Goal: Check status

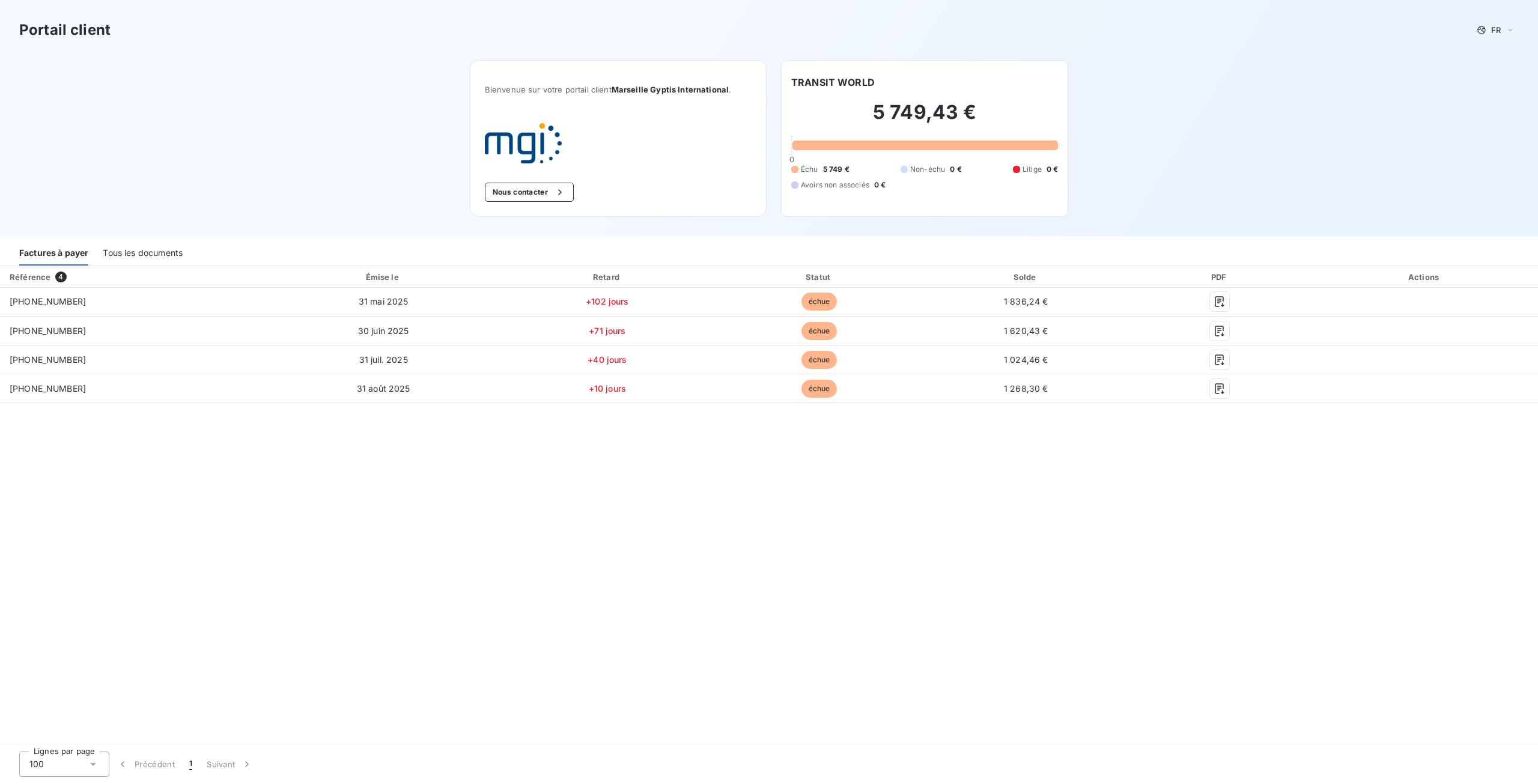
click at [174, 249] on div "Tous les documents" at bounding box center [143, 253] width 80 height 25
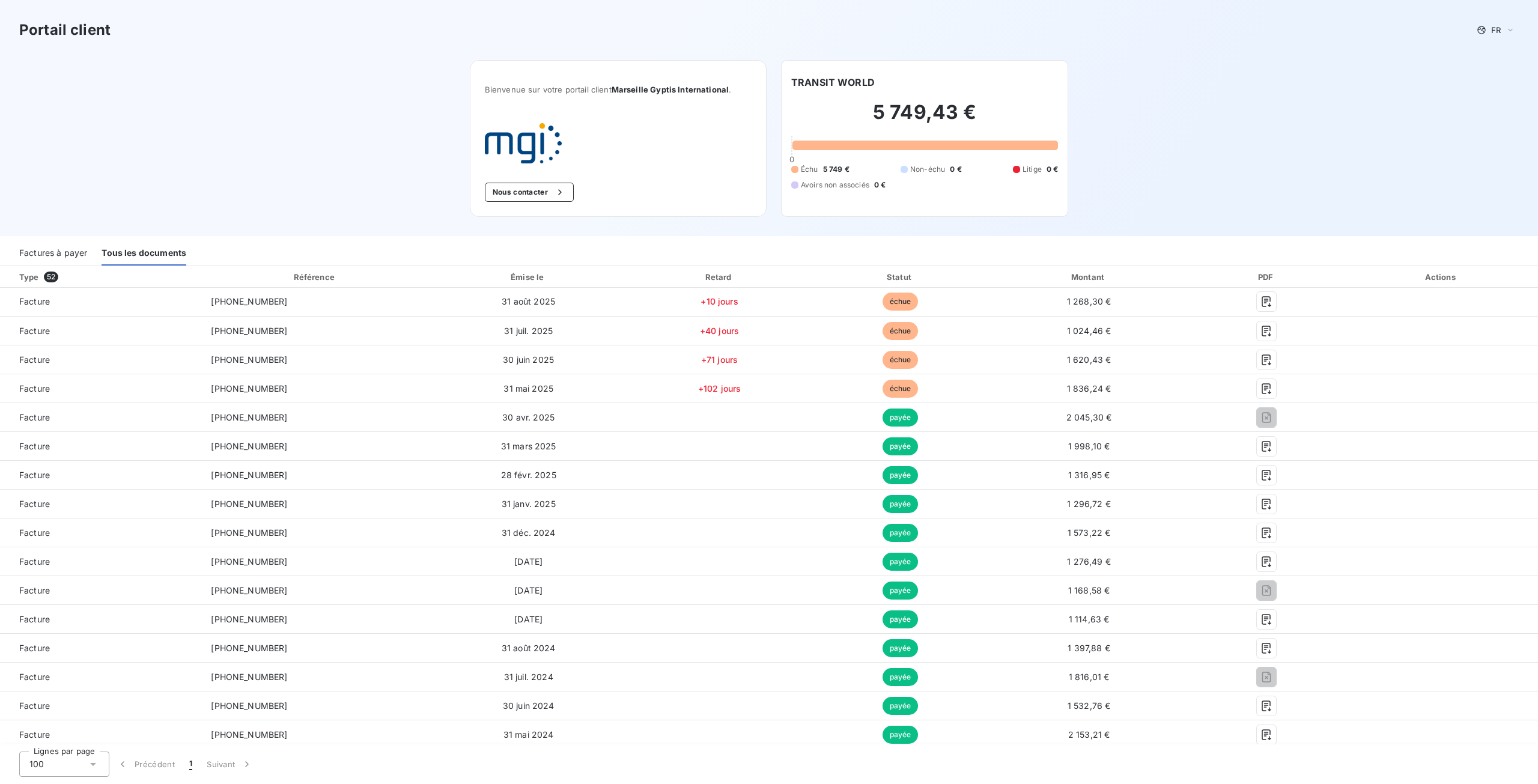
click at [67, 245] on div "Factures à payer" at bounding box center [53, 253] width 68 height 25
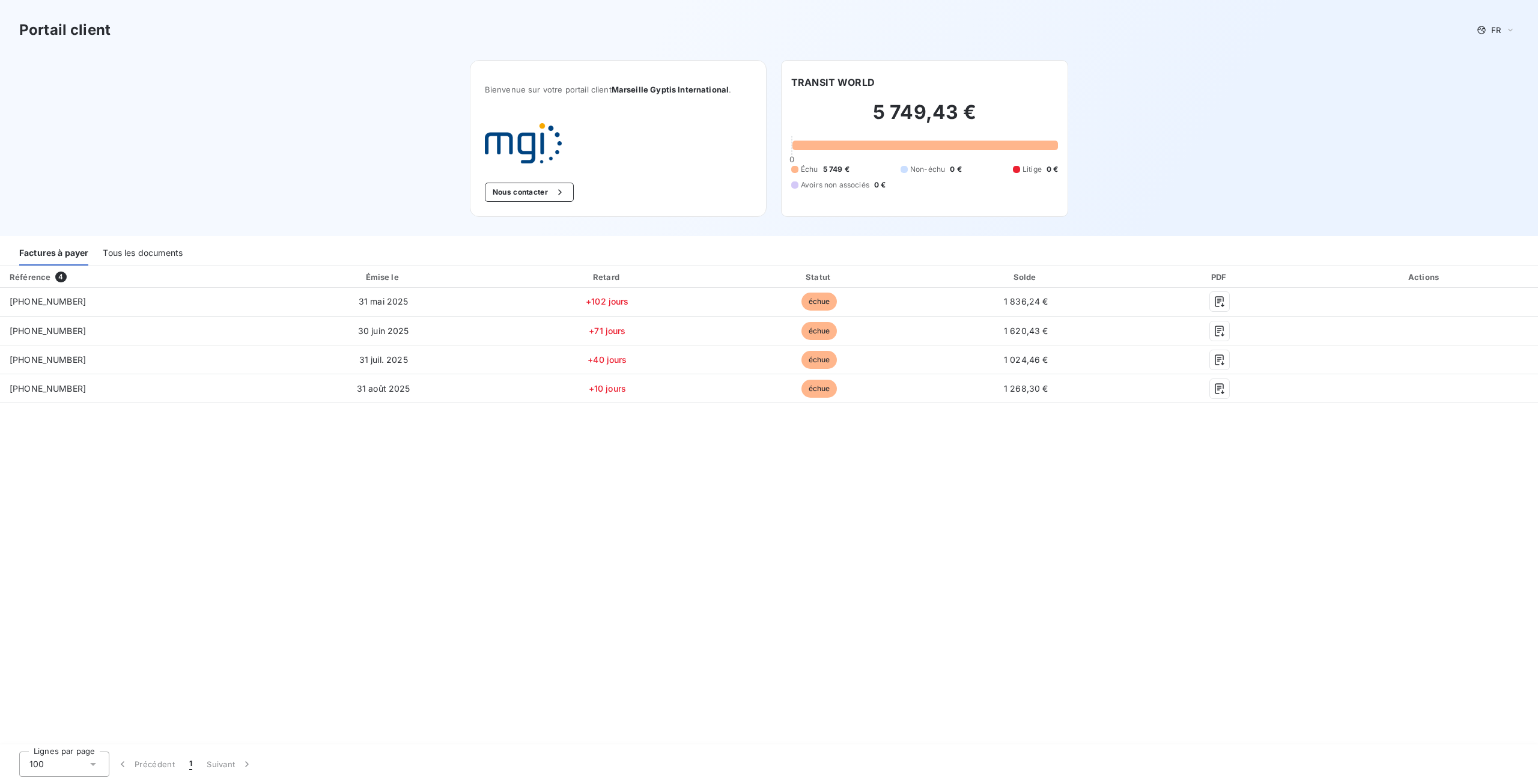
click at [172, 256] on div "Tous les documents" at bounding box center [143, 253] width 80 height 25
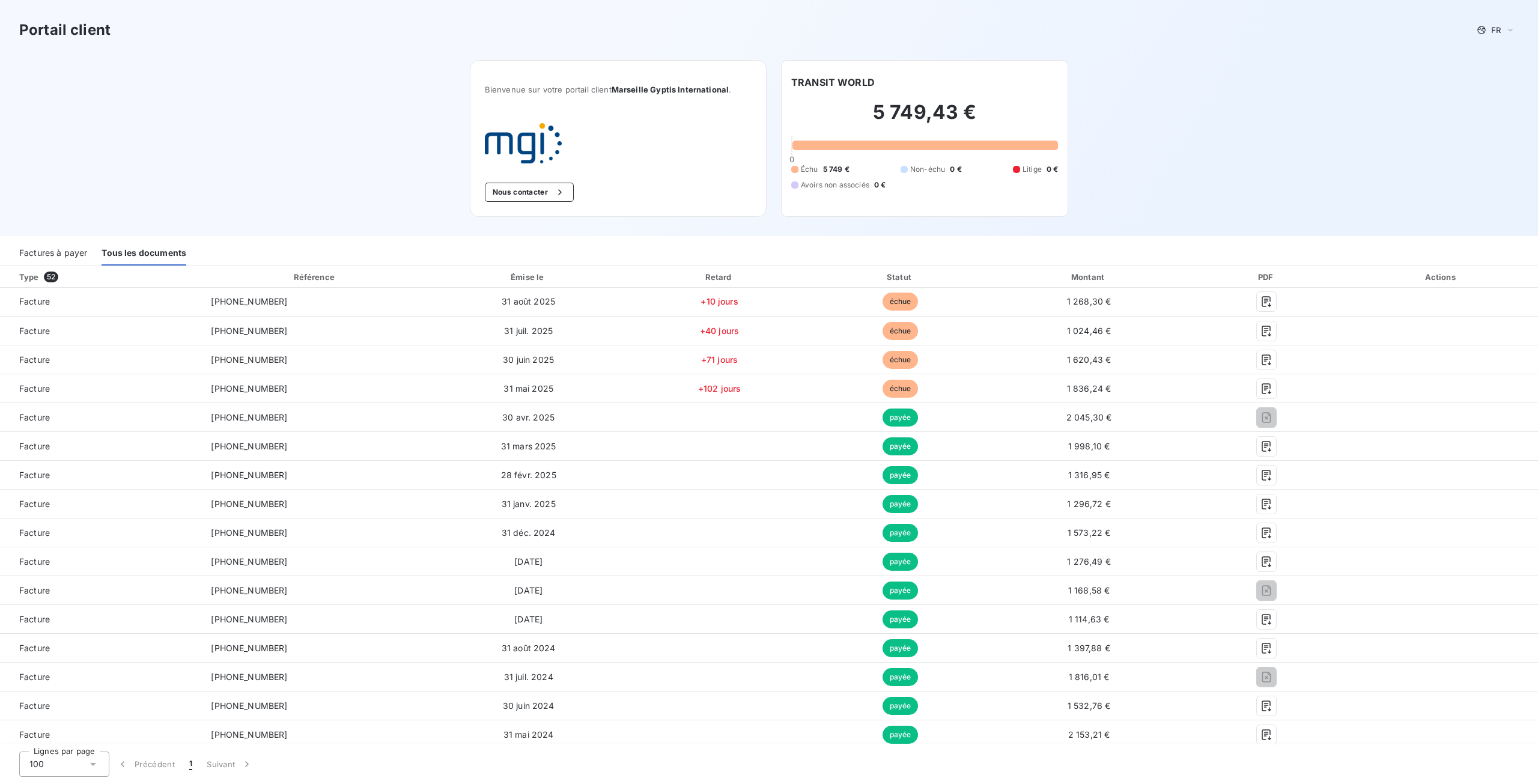
click at [56, 249] on div "Factures à payer" at bounding box center [53, 253] width 68 height 25
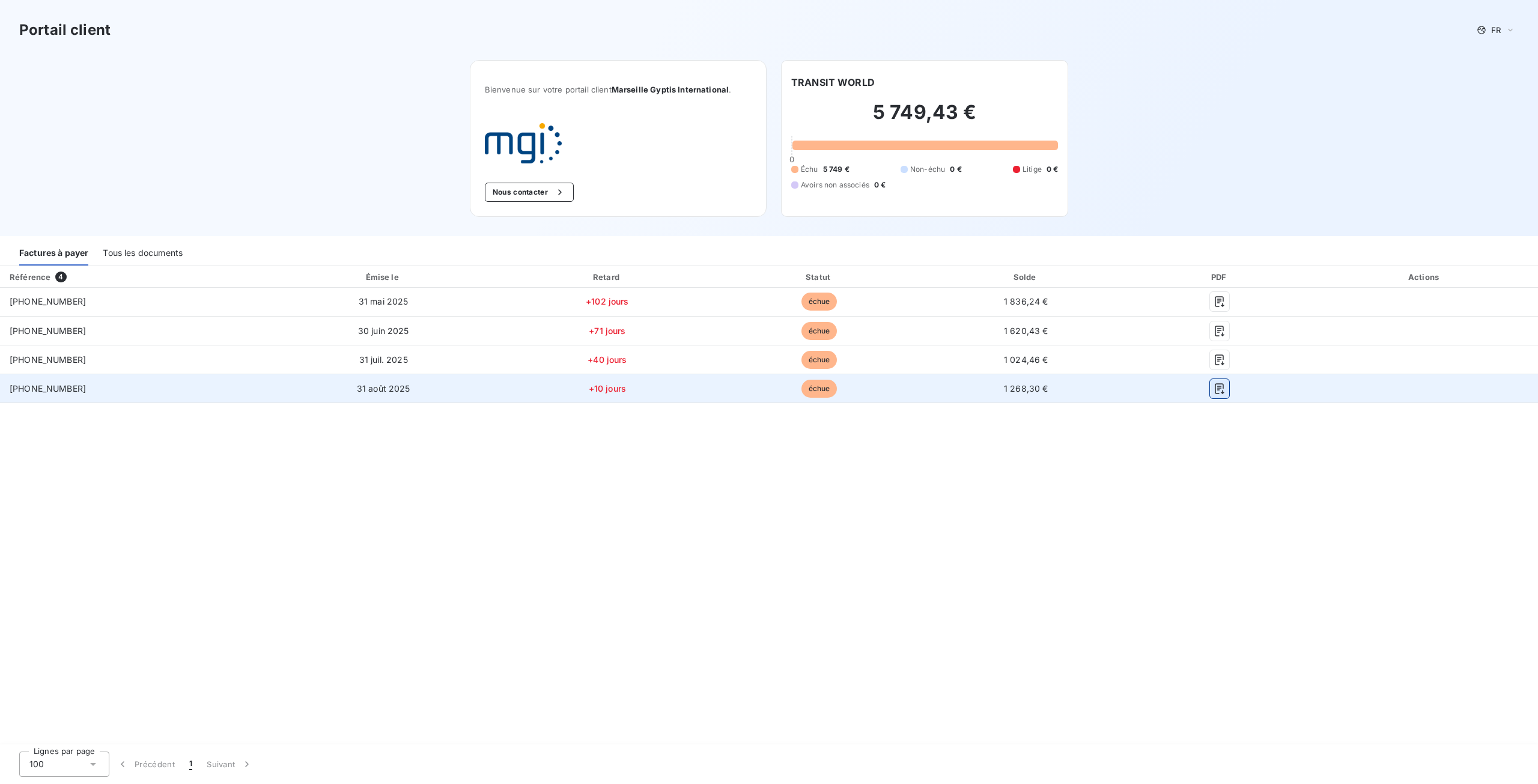
click at [1218, 390] on icon "button" at bounding box center [1220, 388] width 9 height 11
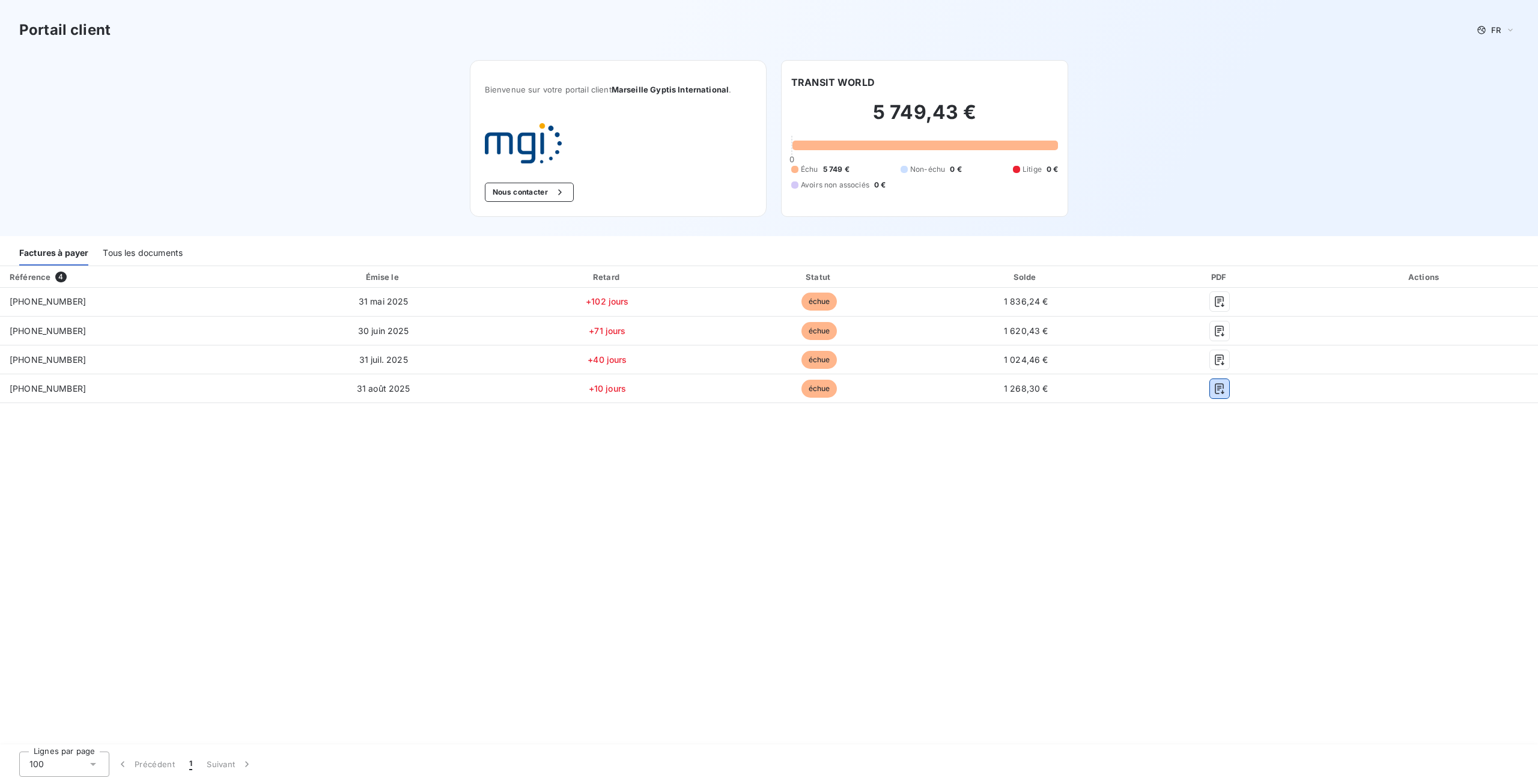
click at [172, 258] on div "Tous les documents" at bounding box center [143, 253] width 80 height 25
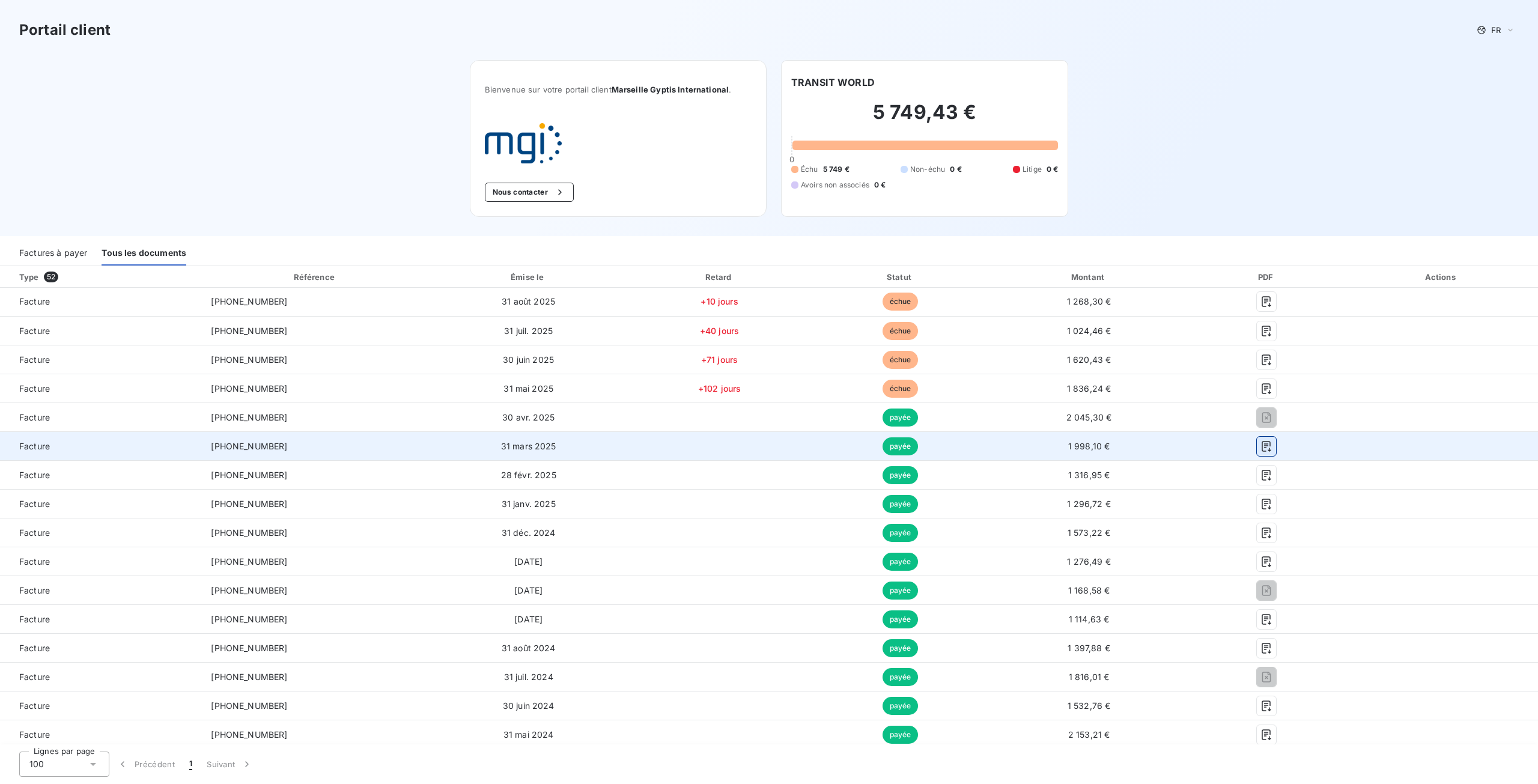
click at [1260, 448] on icon "button" at bounding box center [1266, 446] width 12 height 12
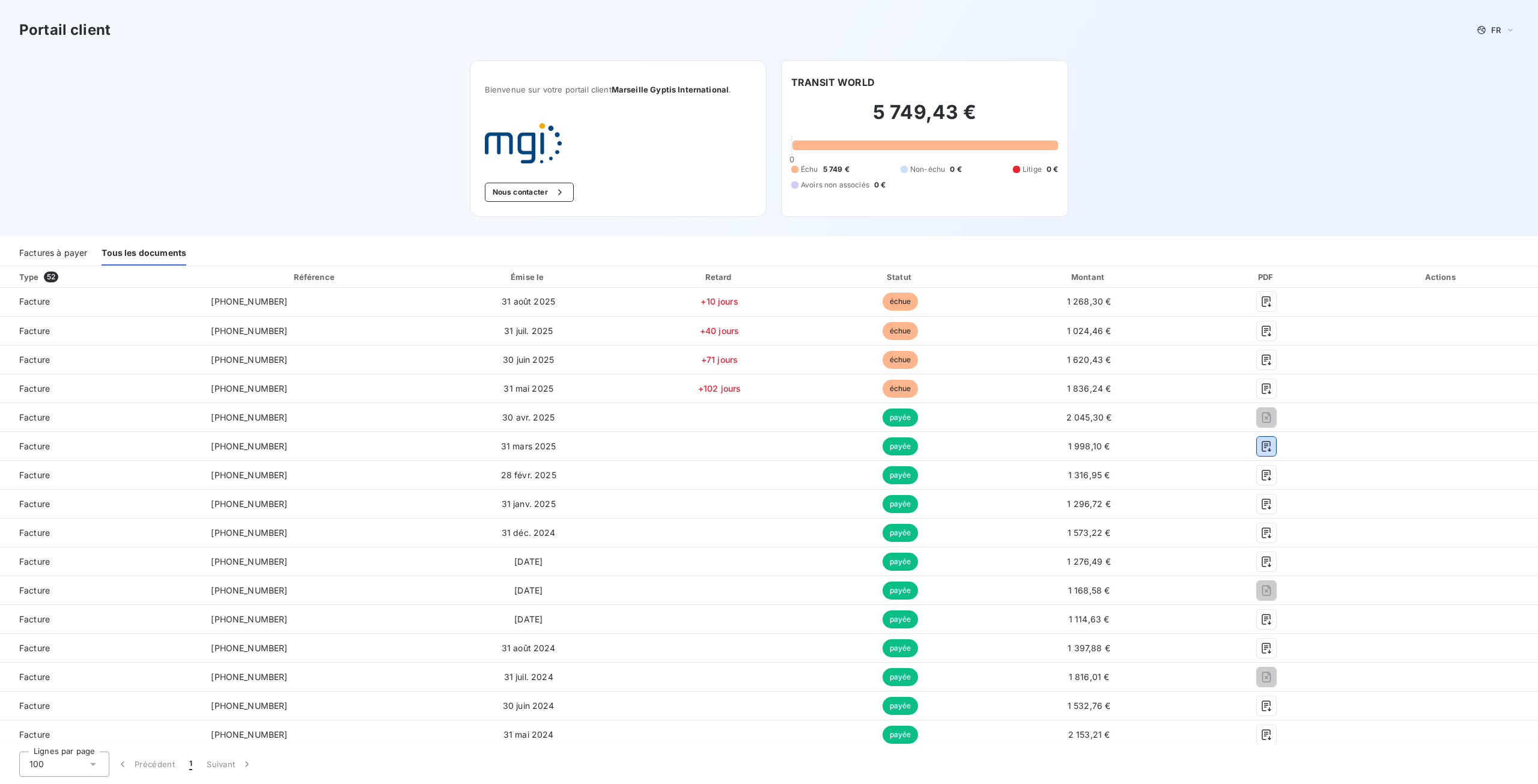
drag, startPoint x: 152, startPoint y: 253, endPoint x: 100, endPoint y: 248, distance: 52.2
click at [151, 252] on div "Tous les documents" at bounding box center [144, 253] width 84 height 25
click at [54, 248] on div "Factures à payer" at bounding box center [53, 253] width 68 height 25
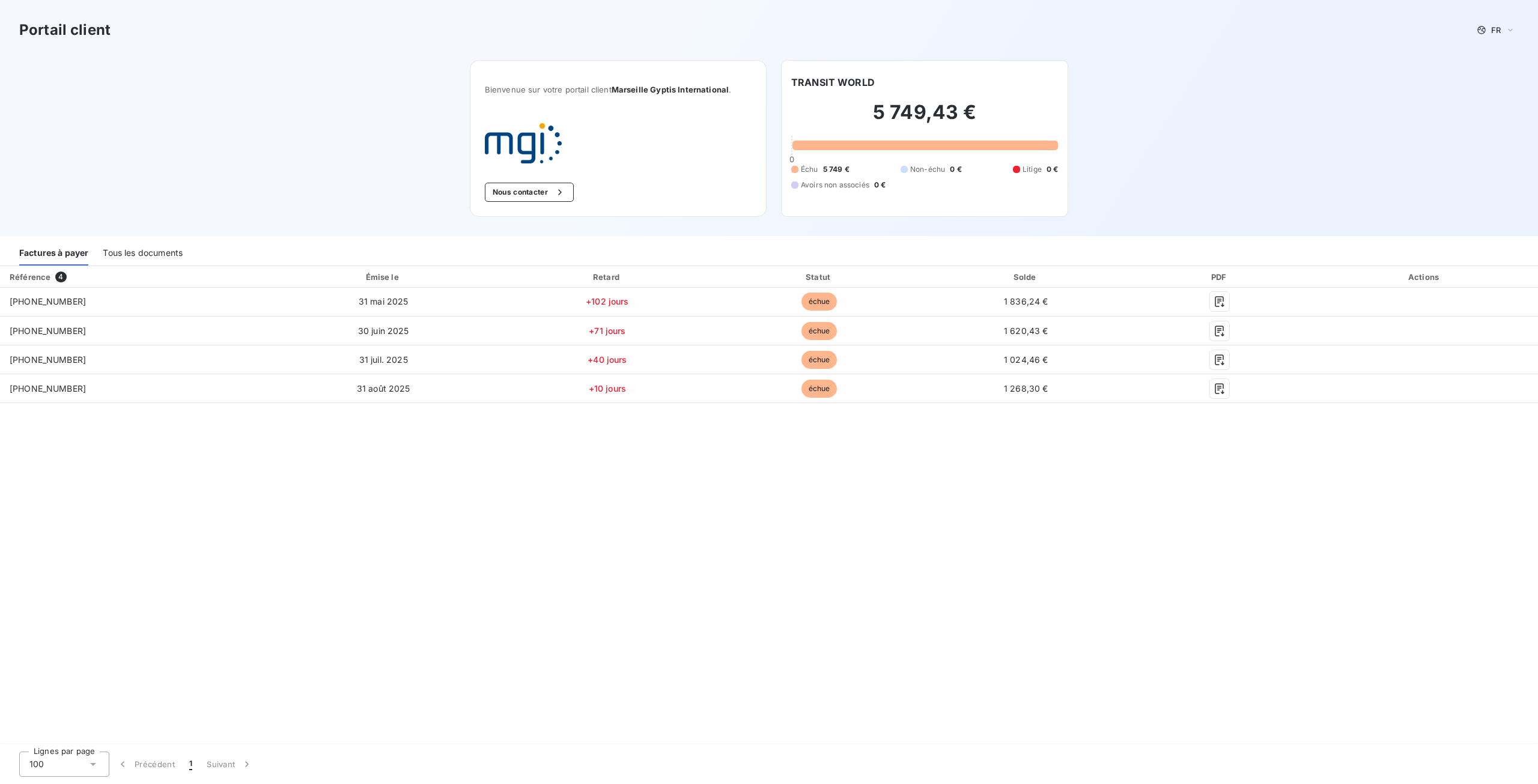
click at [154, 254] on div "Tous les documents" at bounding box center [143, 253] width 80 height 25
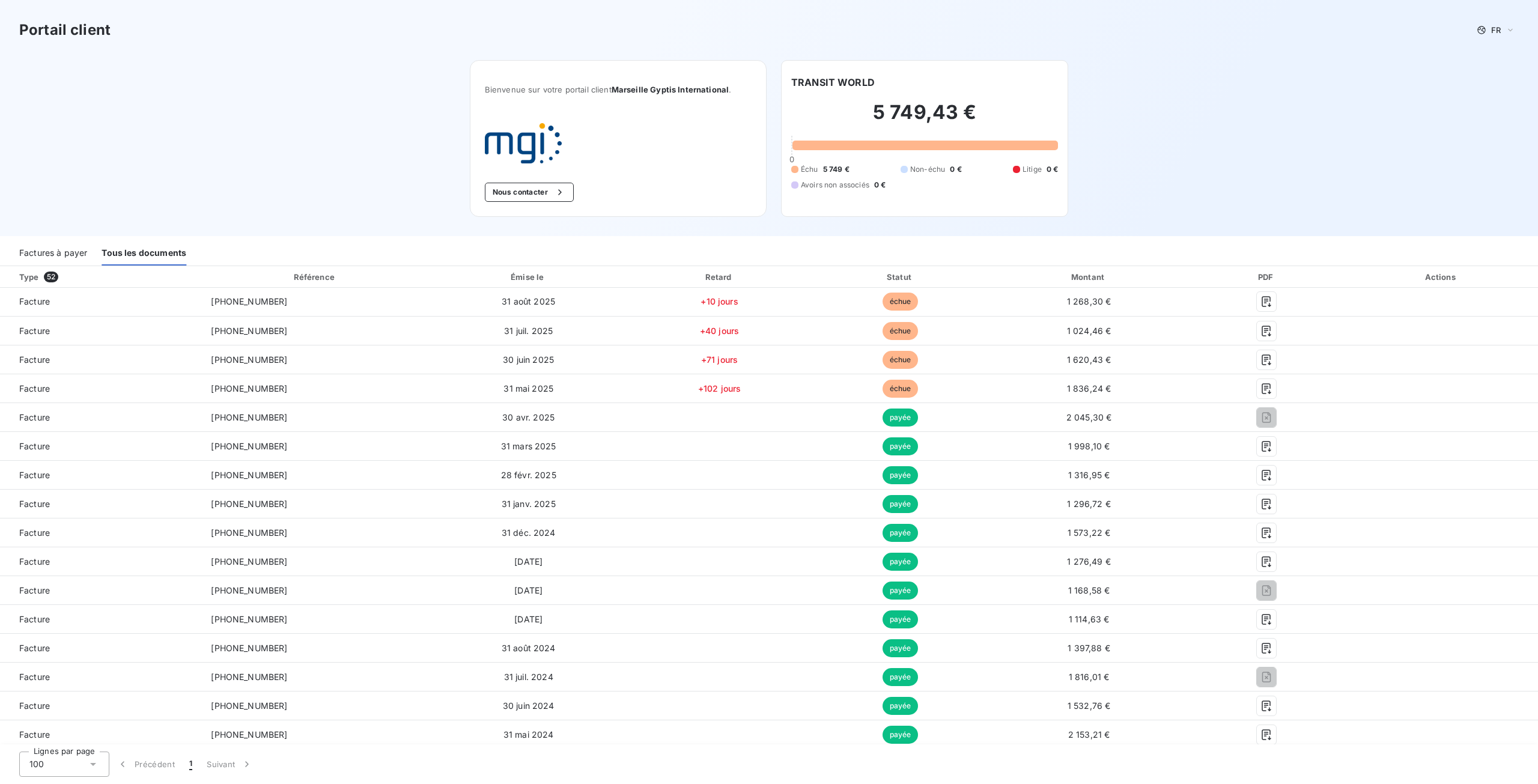
click at [57, 252] on div "Factures à payer" at bounding box center [53, 253] width 68 height 25
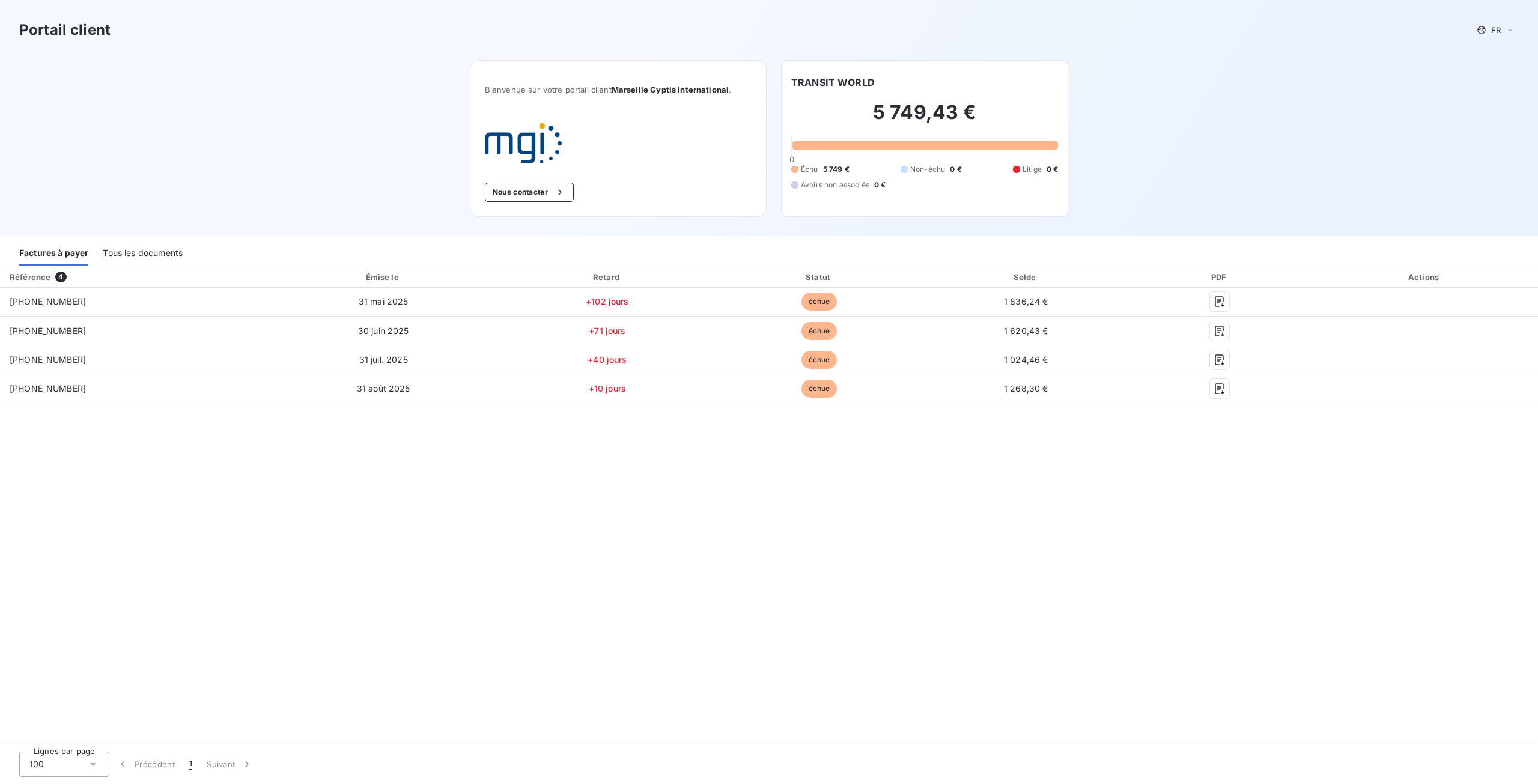
click at [147, 256] on div "Tous les documents" at bounding box center [143, 253] width 80 height 25
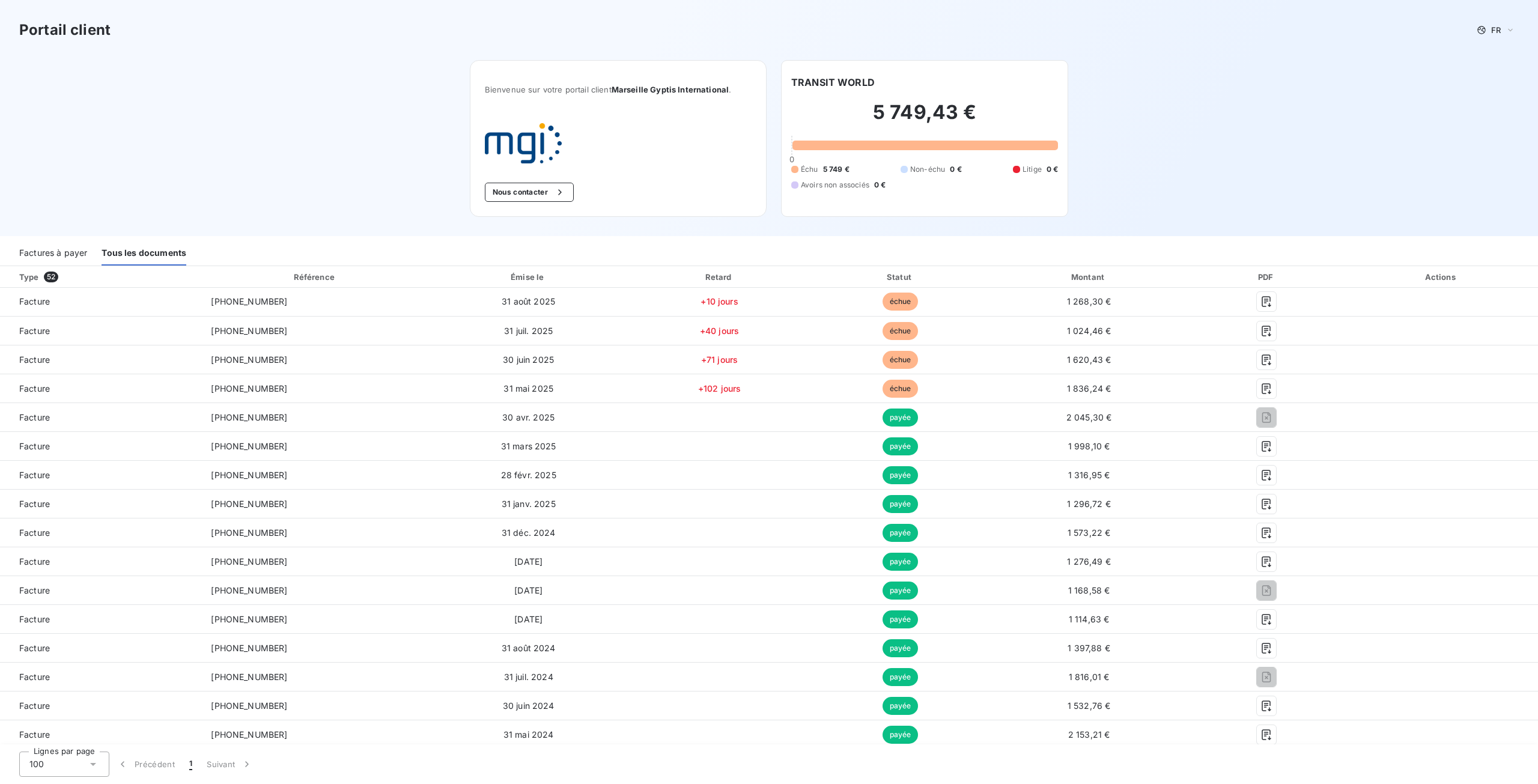
click at [44, 247] on div "Factures à payer" at bounding box center [53, 253] width 68 height 25
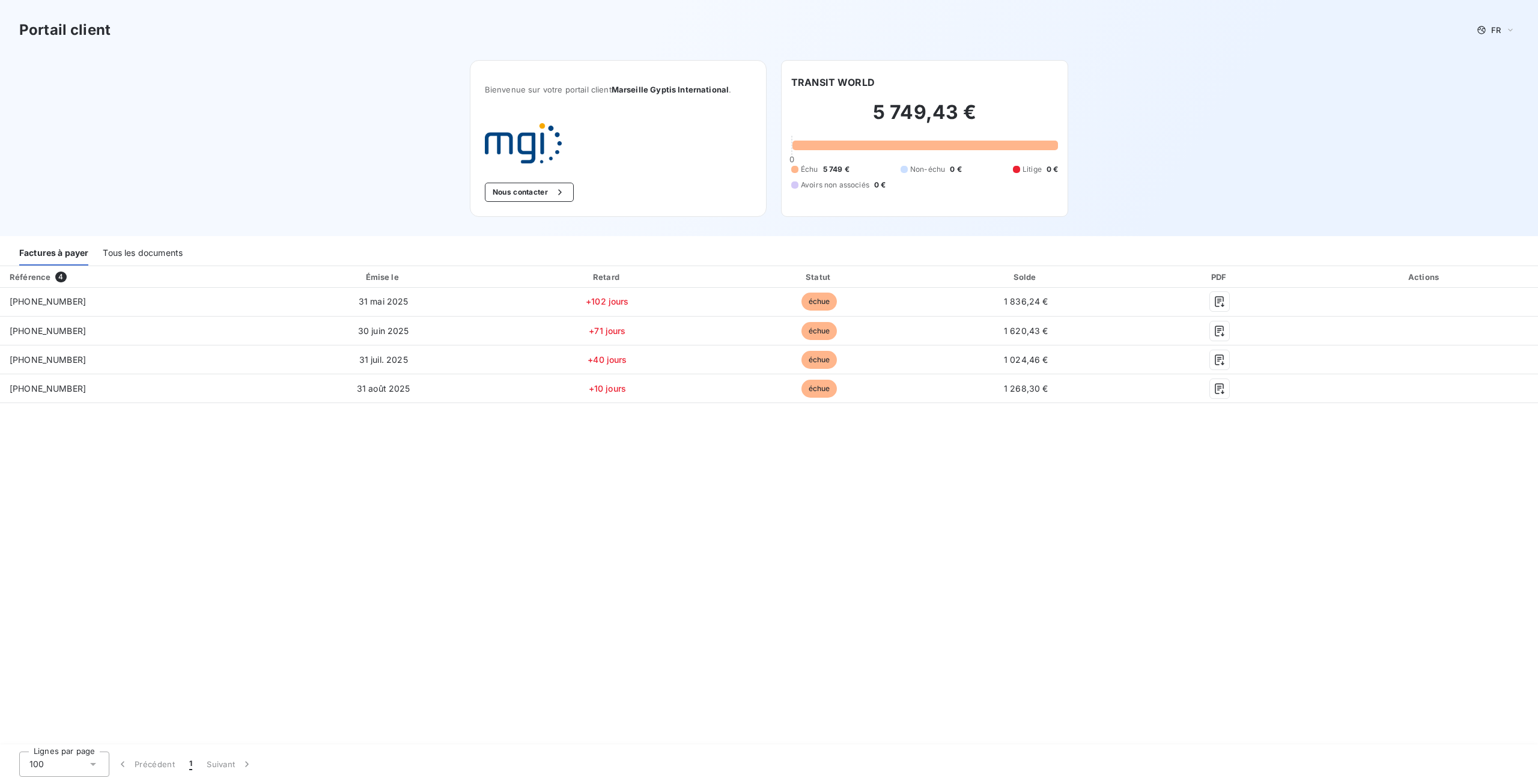
click at [163, 258] on div "Tous les documents" at bounding box center [143, 253] width 80 height 25
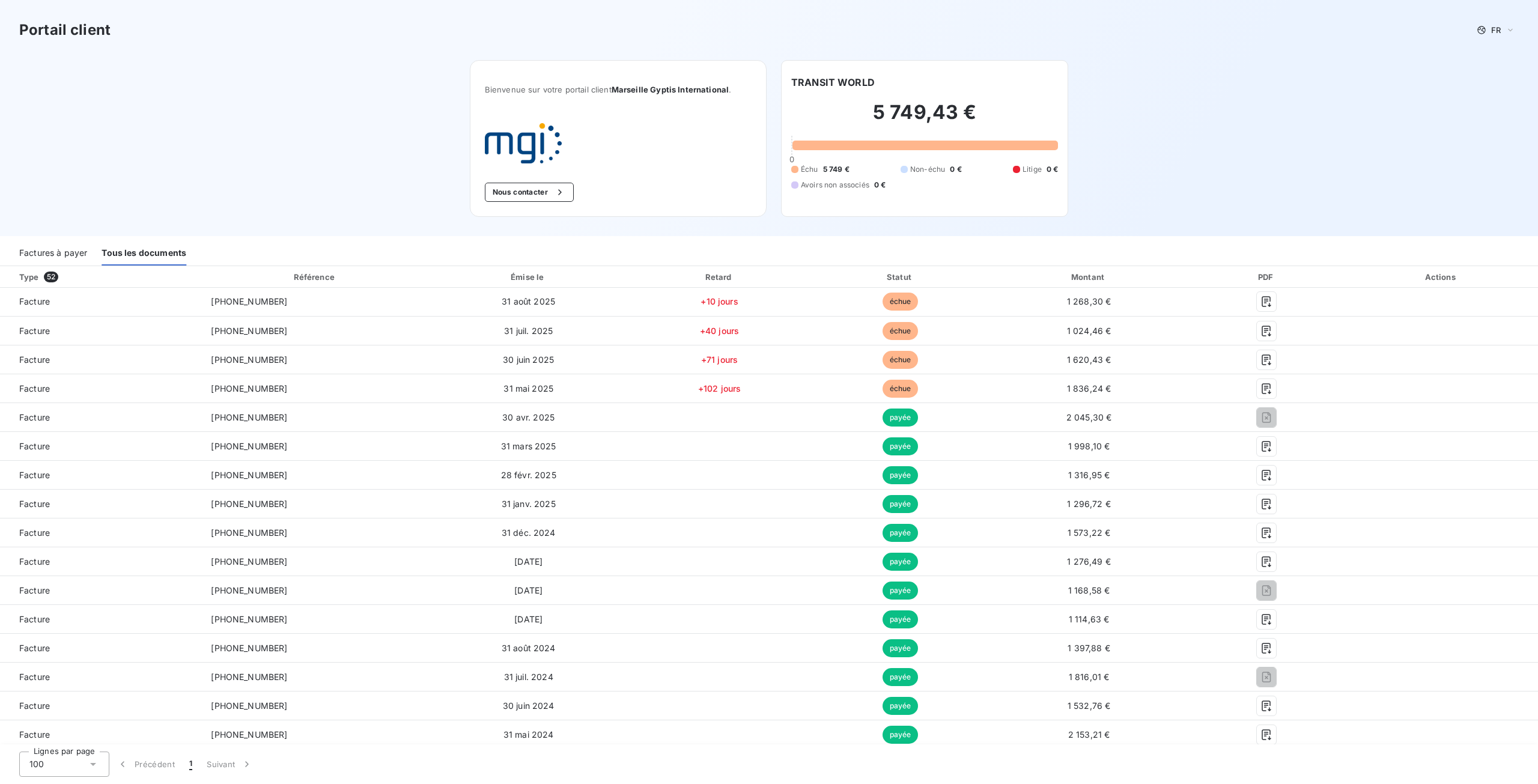
click at [52, 255] on div "Factures à payer" at bounding box center [53, 253] width 68 height 25
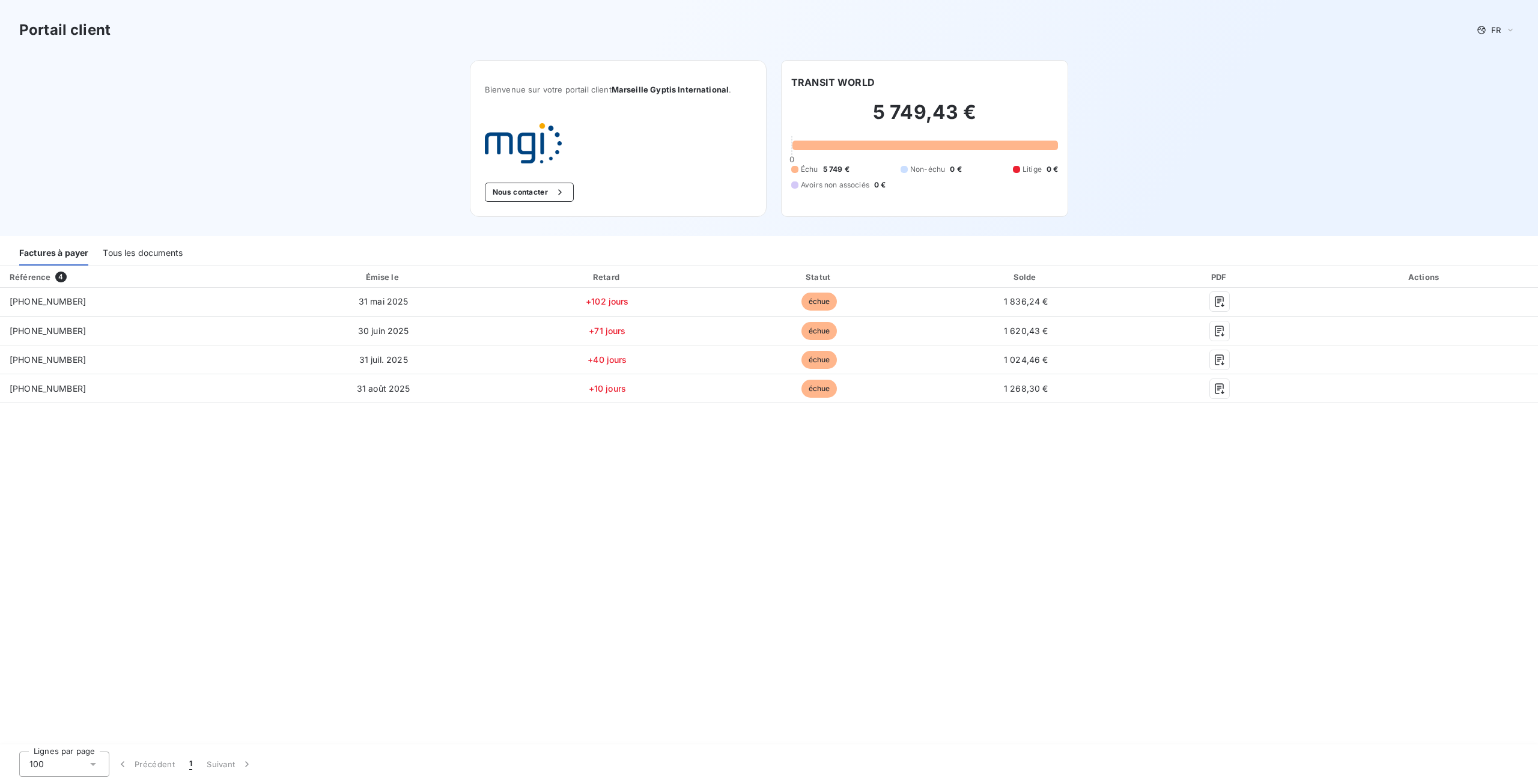
click at [165, 245] on div "Tous les documents" at bounding box center [143, 253] width 80 height 25
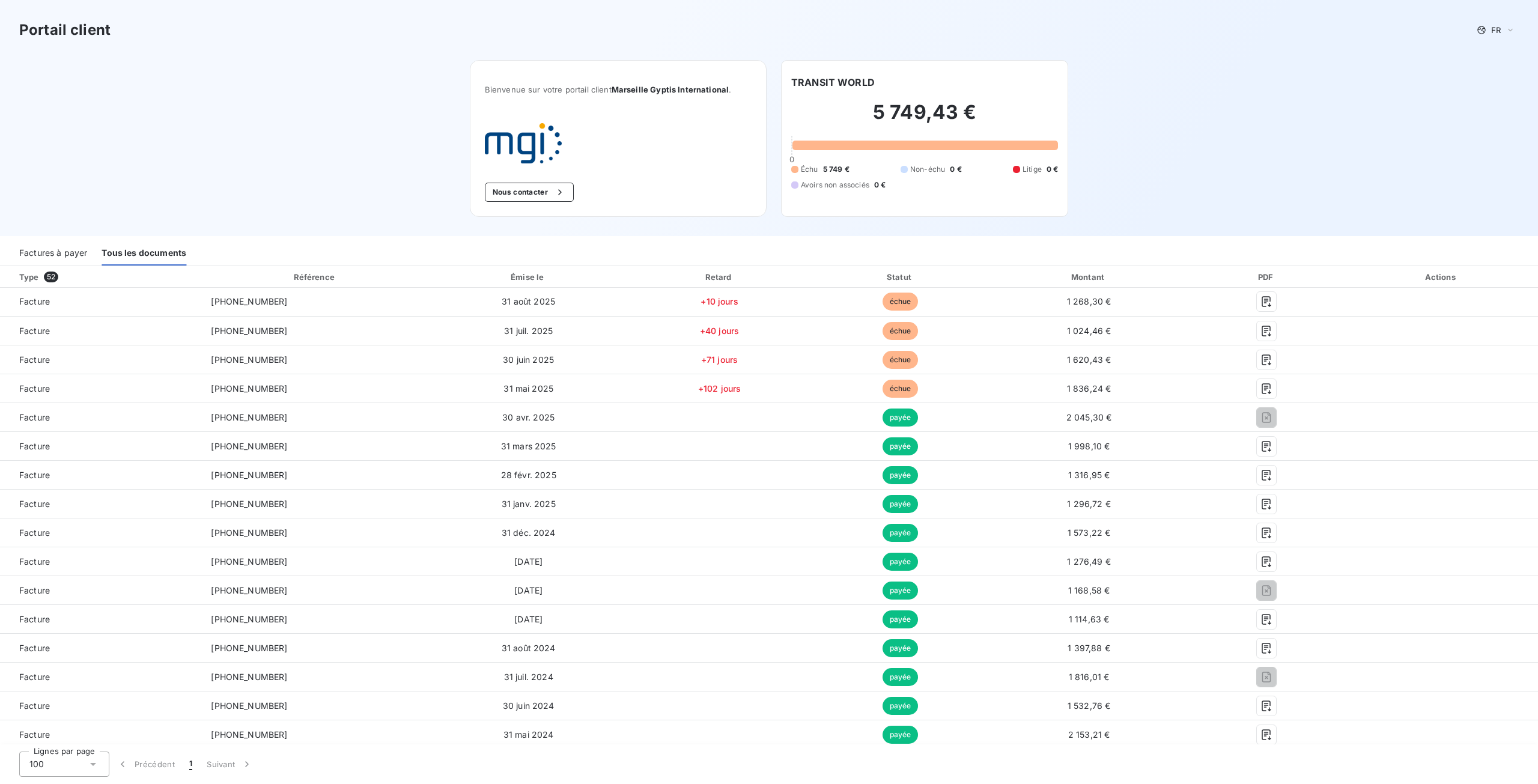
click at [49, 256] on div "Factures à payer" at bounding box center [53, 253] width 68 height 25
